Goal: Register for event/course

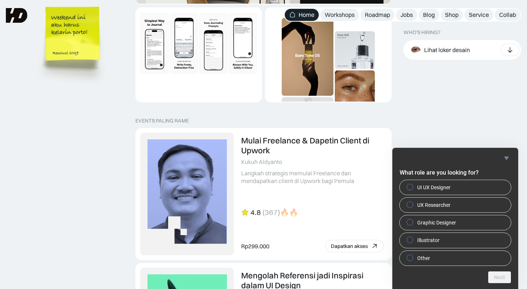
scroll to position [1413, 0]
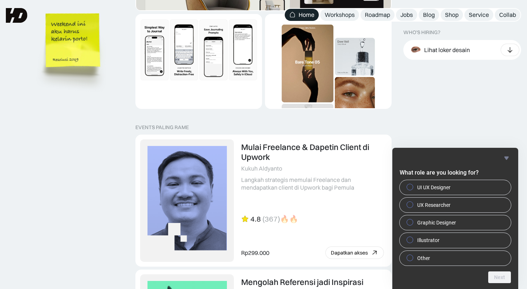
click at [83, 68] on img at bounding box center [74, 51] width 83 height 90
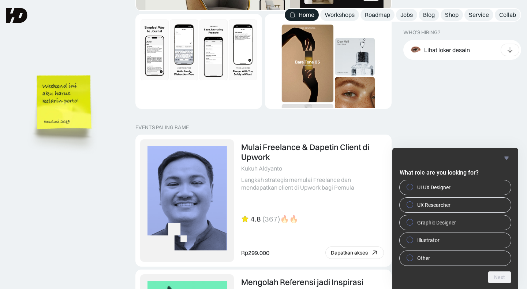
click at [78, 158] on img at bounding box center [65, 113] width 83 height 90
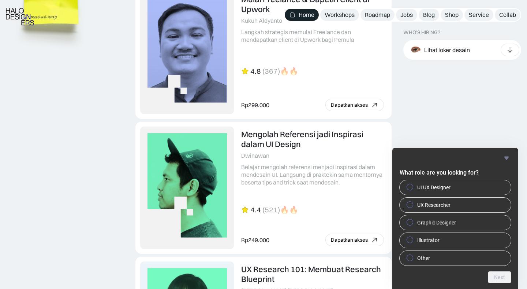
scroll to position [1560, 0]
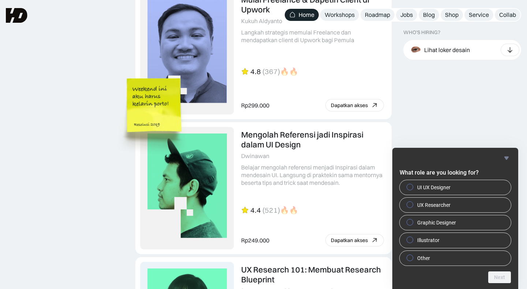
click at [185, 130] on img at bounding box center [155, 116] width 83 height 90
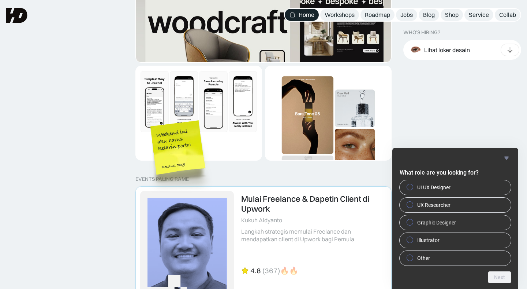
scroll to position [1350, 0]
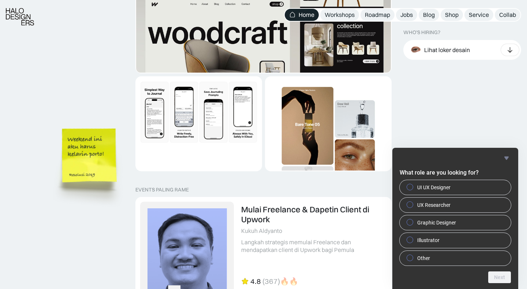
click at [82, 211] on img at bounding box center [90, 166] width 83 height 90
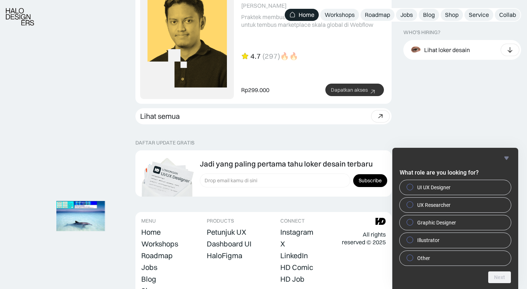
scroll to position [2084, 0]
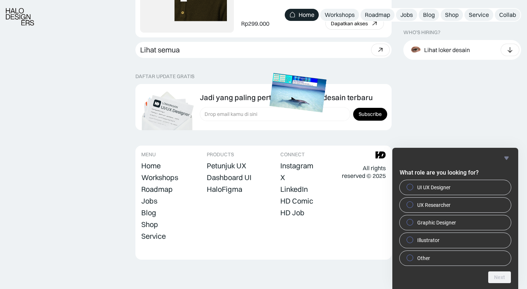
click at [297, 83] on img at bounding box center [298, 92] width 57 height 39
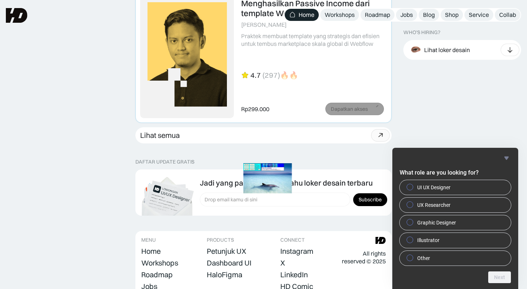
scroll to position [1909, 0]
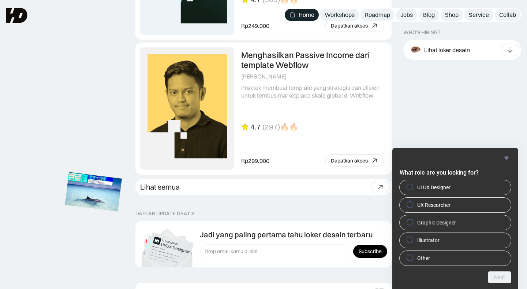
click at [80, 211] on img at bounding box center [93, 191] width 57 height 39
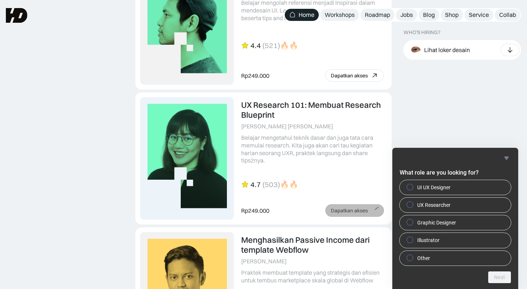
scroll to position [1708, 0]
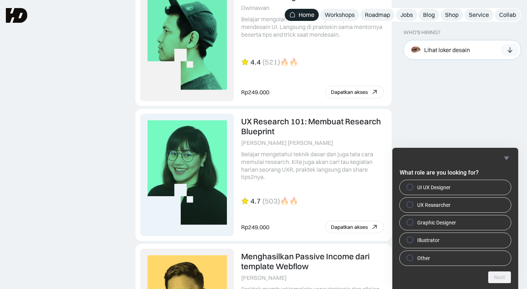
click at [508, 53] on icon at bounding box center [510, 49] width 8 height 7
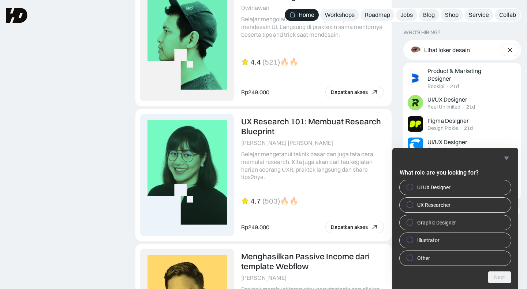
click at [507, 156] on icon "Hide survey" at bounding box center [507, 157] width 4 height 3
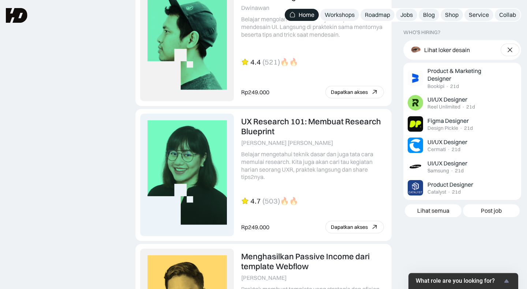
click at [508, 279] on icon "Show survey - What role are you looking for?" at bounding box center [506, 280] width 9 height 9
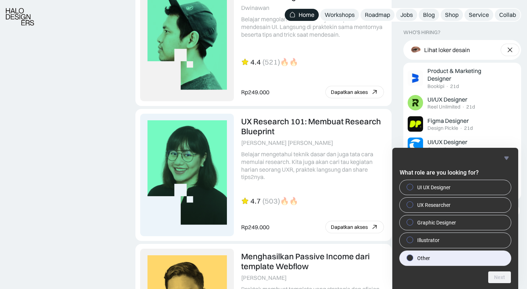
scroll to position [1769, 0]
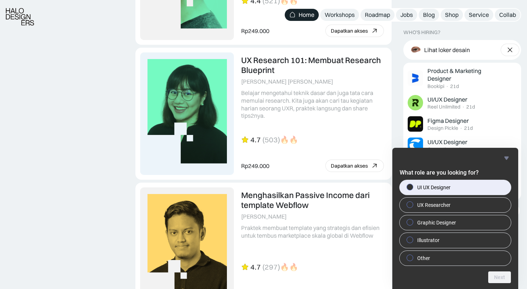
click at [449, 184] on span "UI UX Designer" at bounding box center [433, 186] width 33 height 7
click at [413, 184] on input "UI UX Designer" at bounding box center [410, 186] width 5 height 5
radio input "true"
click at [503, 278] on button "Next" at bounding box center [499, 277] width 23 height 12
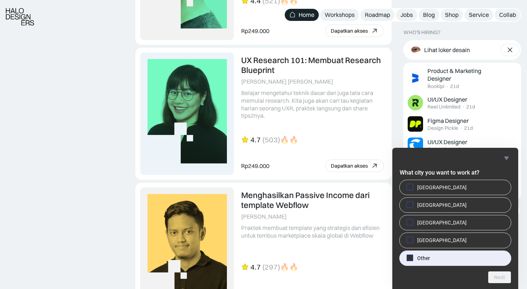
click at [444, 259] on label "Other" at bounding box center [455, 257] width 111 height 15
click at [413, 259] on input "Other" at bounding box center [410, 257] width 5 height 5
checkbox input "true"
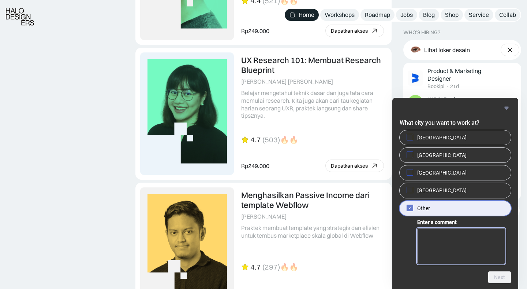
click at [444, 244] on textarea "Enter a comment" at bounding box center [461, 246] width 88 height 36
type textarea "[GEOGRAPHIC_DATA]"
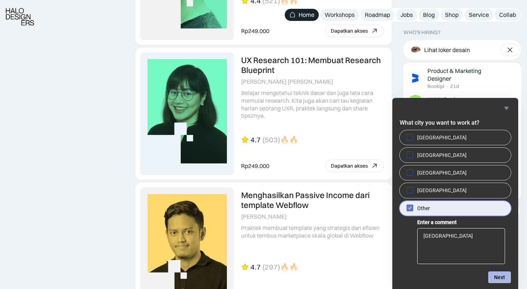
click at [503, 273] on button "Next" at bounding box center [499, 277] width 23 height 12
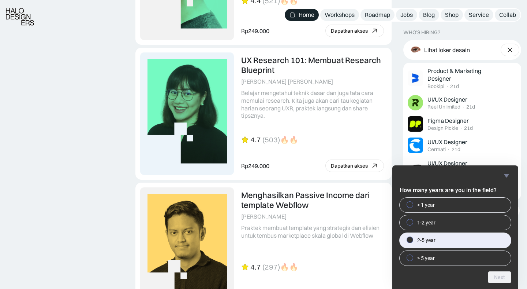
click at [474, 244] on label "2-5 year" at bounding box center [455, 240] width 111 height 15
click at [413, 242] on input "2-5 year" at bounding box center [410, 239] width 5 height 5
radio input "true"
click at [501, 278] on button "Next" at bounding box center [499, 277] width 23 height 12
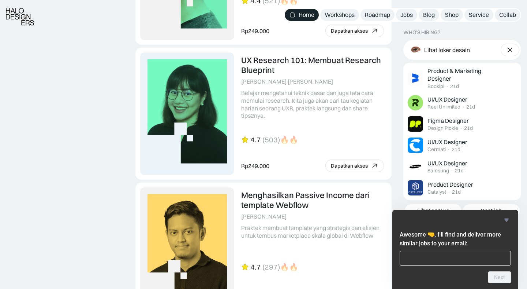
click at [507, 219] on icon "Hide survey" at bounding box center [507, 219] width 4 height 3
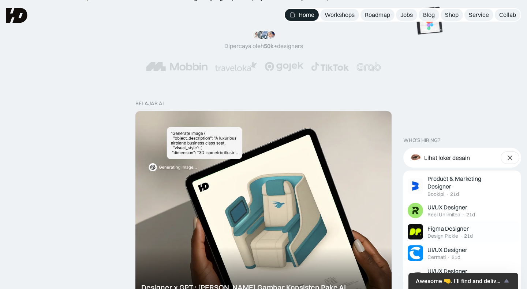
scroll to position [0, 0]
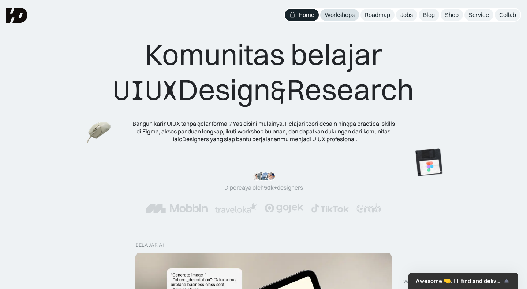
click at [339, 14] on div "Workshops" at bounding box center [340, 15] width 30 height 8
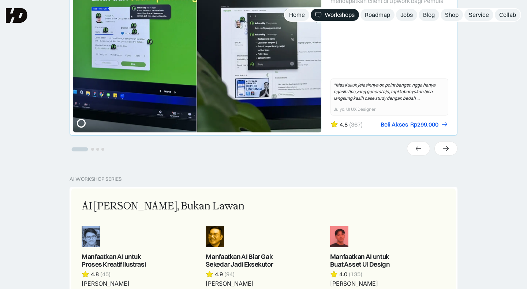
scroll to position [234, 0]
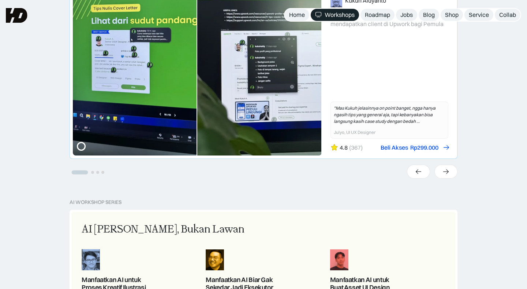
click at [433, 146] on div "Rp299.000" at bounding box center [424, 148] width 28 height 8
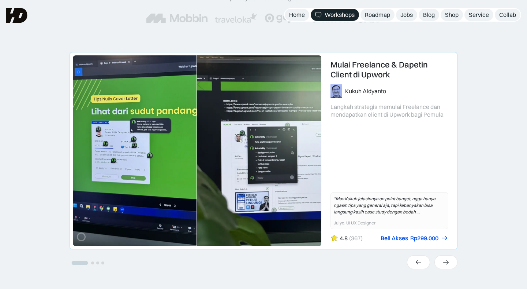
scroll to position [139, 0]
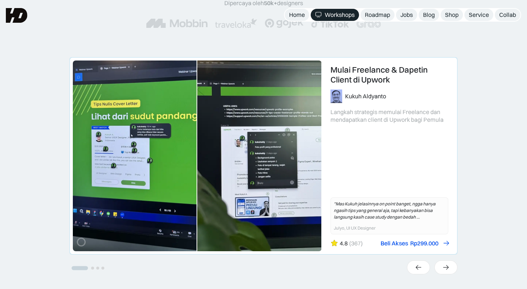
click at [402, 242] on div "Beli Akses" at bounding box center [394, 243] width 27 height 8
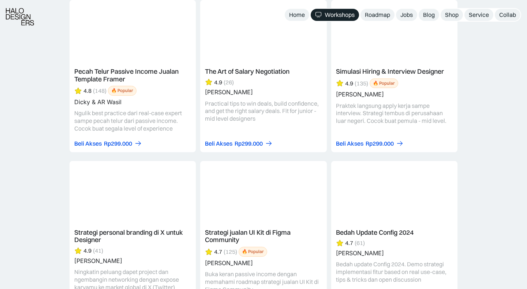
scroll to position [1386, 0]
